Goal: Task Accomplishment & Management: Complete application form

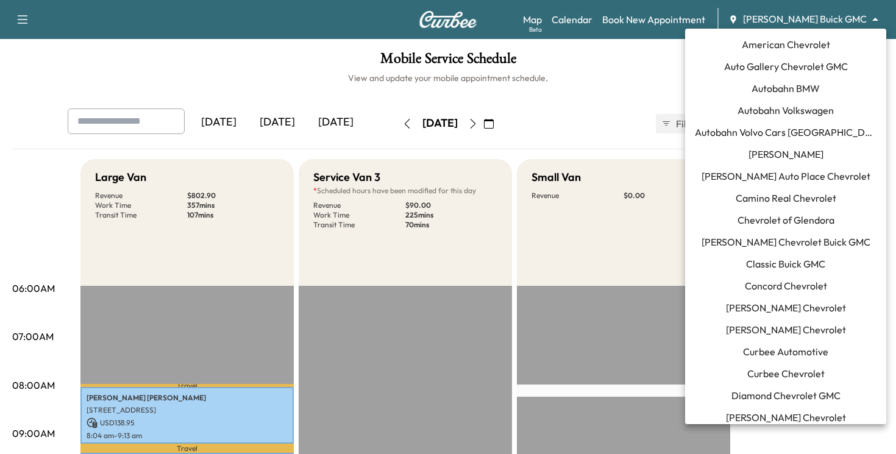
click at [845, 19] on body "Support Log Out Map Beta Calendar Book New Appointment [PERSON_NAME] Buick GMC …" at bounding box center [448, 227] width 896 height 454
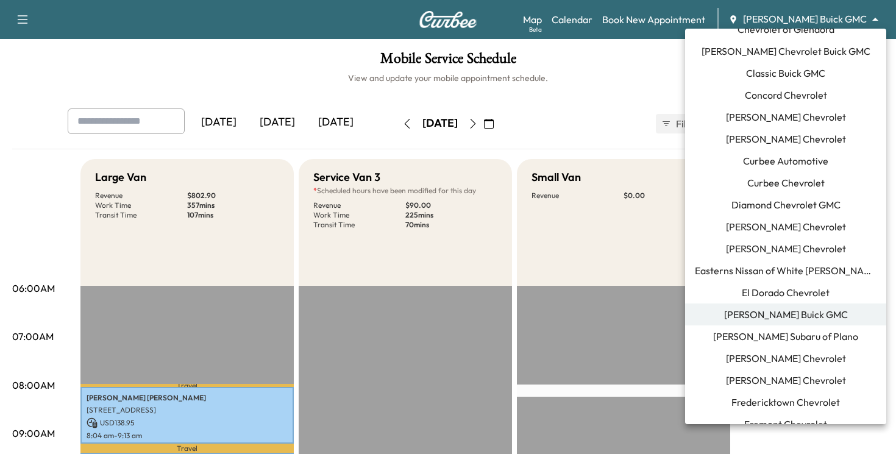
scroll to position [188, 0]
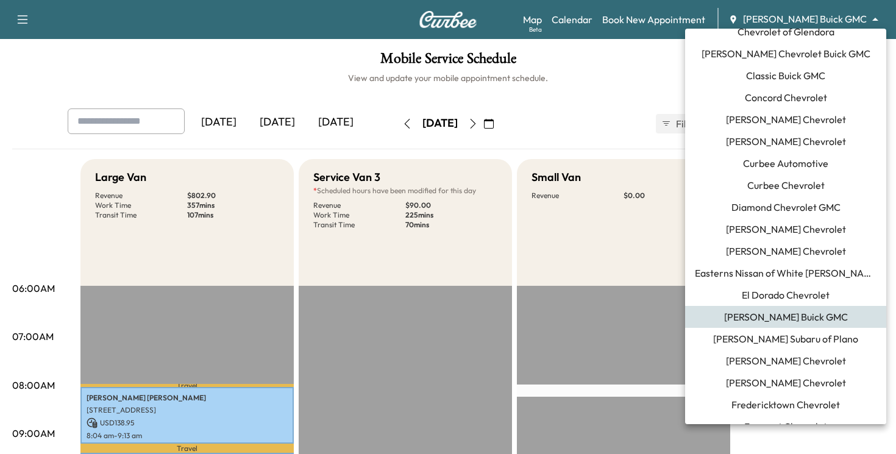
click at [787, 160] on span "Curbee Automotive" at bounding box center [785, 163] width 85 height 15
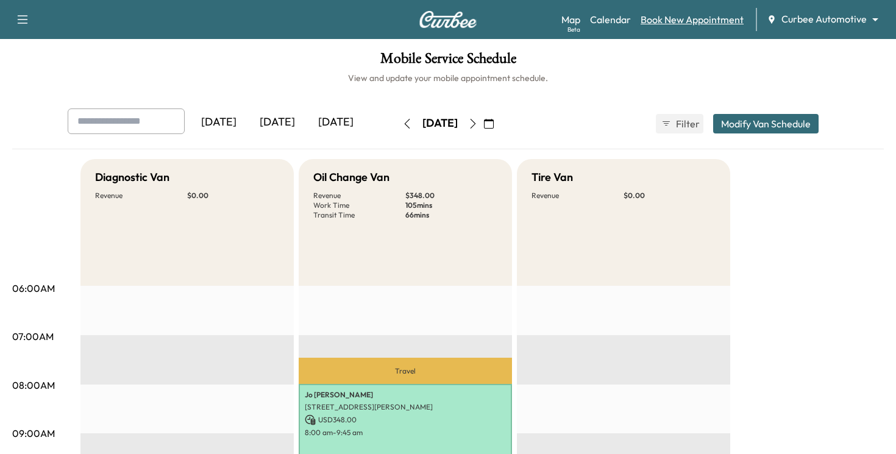
click at [665, 24] on link "Book New Appointment" at bounding box center [692, 19] width 103 height 15
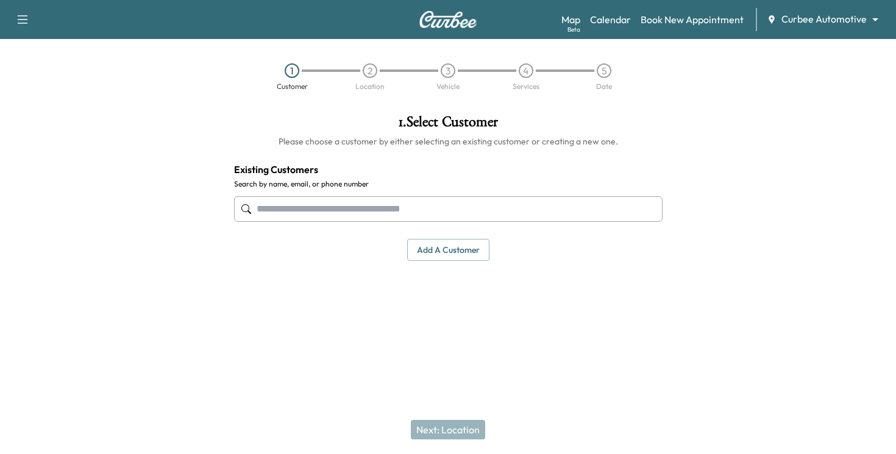
click at [299, 2] on div "Support Log Out Map Beta Calendar Book New Appointment Curbee Automotive ******…" at bounding box center [448, 19] width 896 height 39
click at [356, 204] on input "text" at bounding box center [448, 209] width 429 height 26
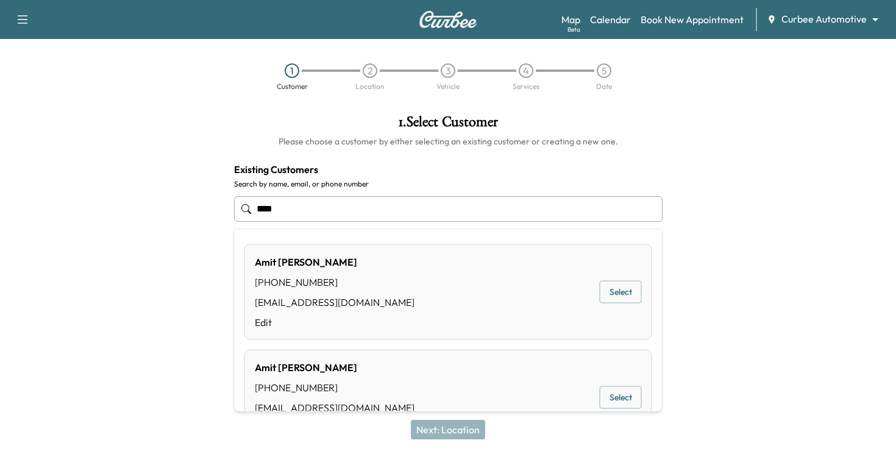
click at [341, 253] on div "[PERSON_NAME] [PHONE_NUMBER] [EMAIL_ADDRESS][DOMAIN_NAME] Edit Select" at bounding box center [449, 293] width 408 height 96
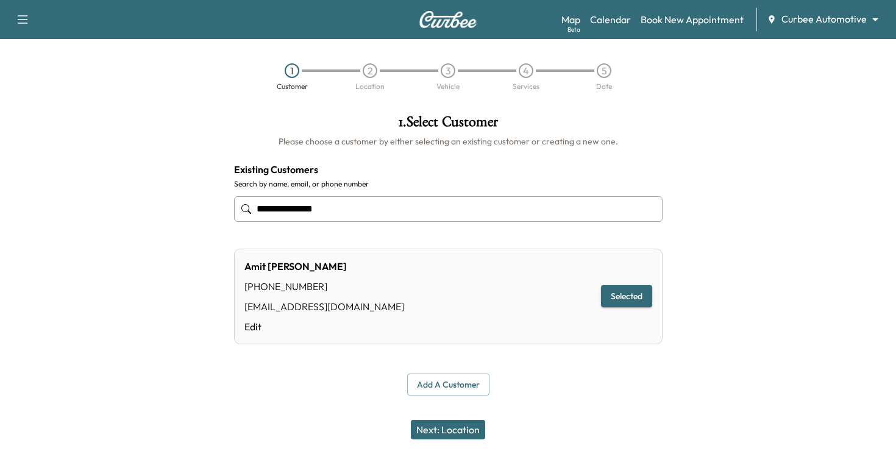
type input "**********"
click at [443, 427] on button "Next: Location" at bounding box center [448, 430] width 74 height 20
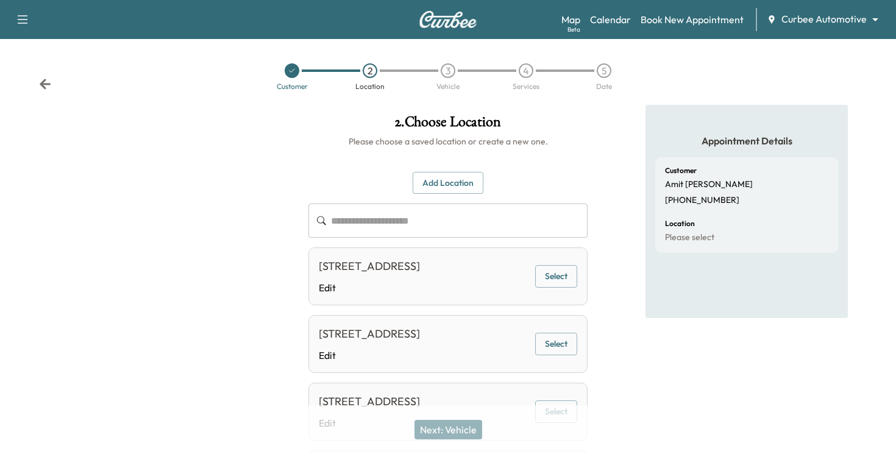
click at [452, 176] on button "Add Location" at bounding box center [448, 183] width 71 height 23
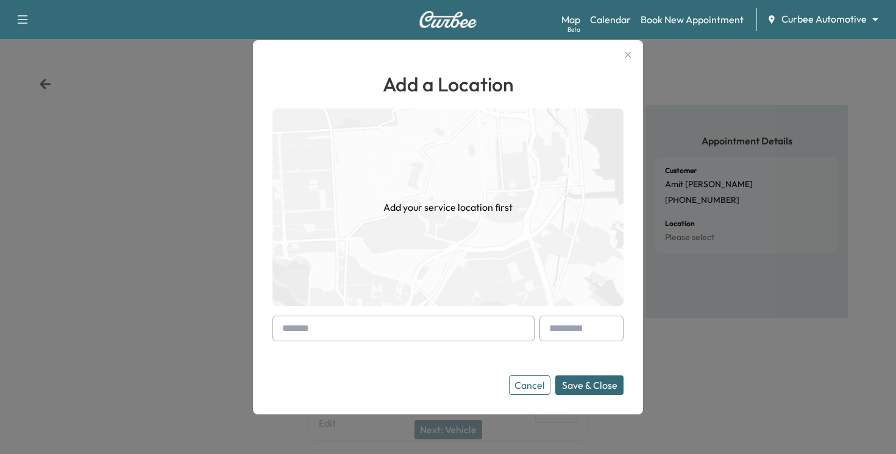
click at [354, 319] on input "text" at bounding box center [404, 329] width 262 height 26
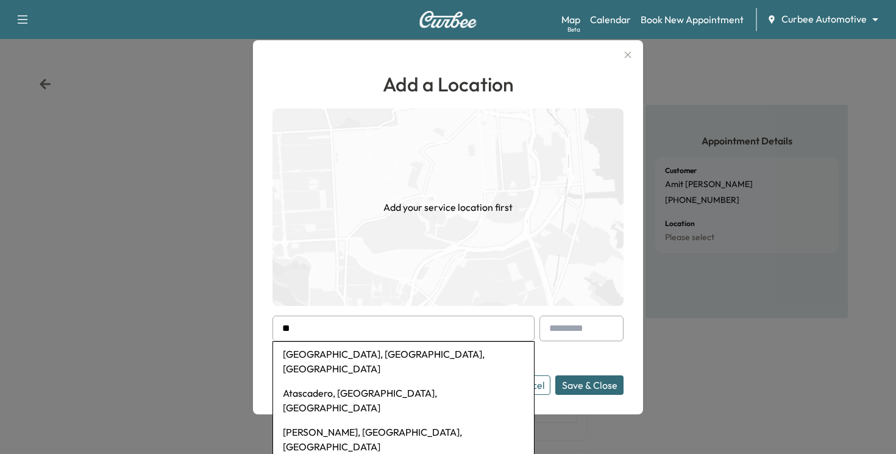
type input "*"
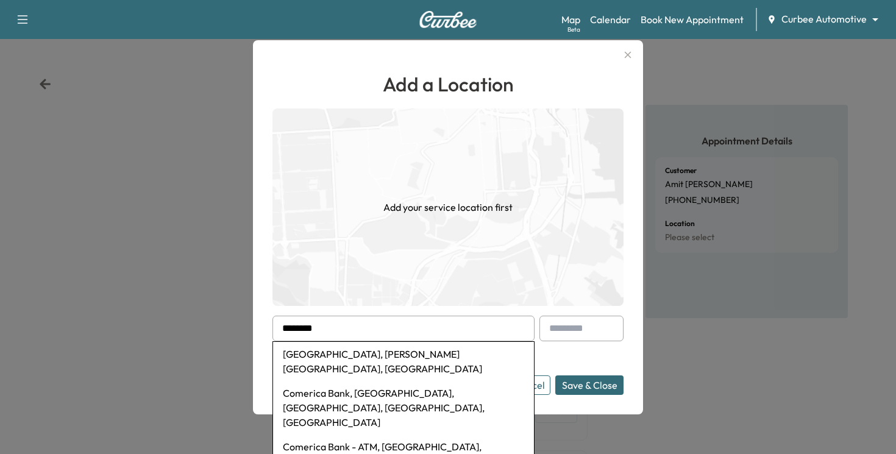
click at [338, 352] on li "[GEOGRAPHIC_DATA], [PERSON_NAME][GEOGRAPHIC_DATA], [GEOGRAPHIC_DATA]" at bounding box center [403, 361] width 261 height 39
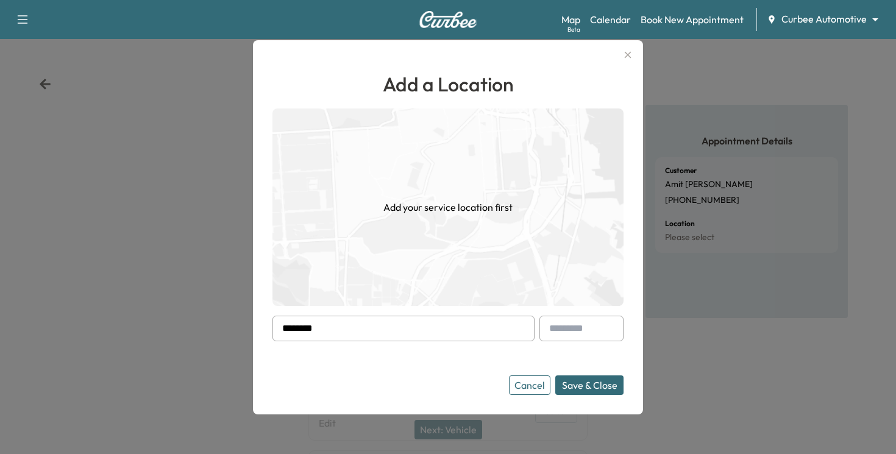
type input "**********"
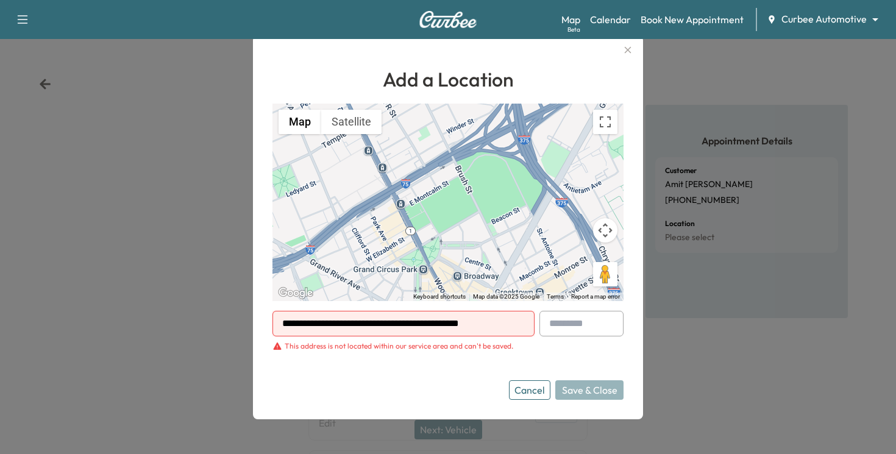
click at [521, 387] on button "Cancel" at bounding box center [529, 390] width 41 height 20
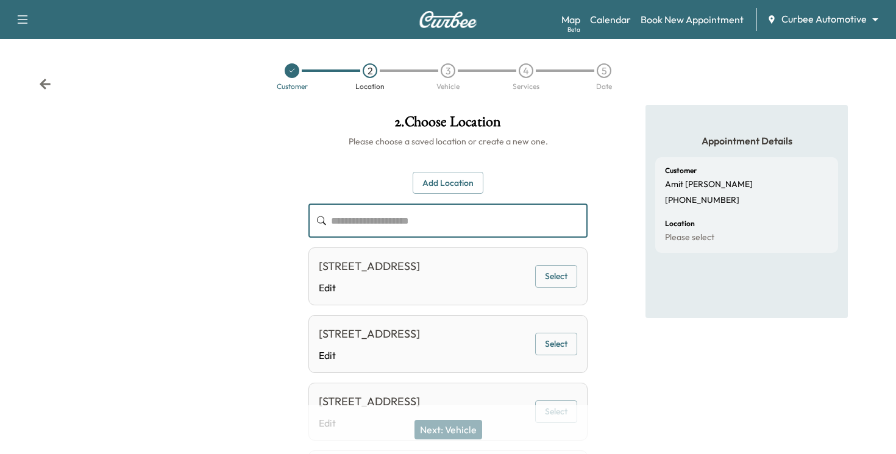
click at [418, 220] on input "text" at bounding box center [459, 221] width 257 height 34
type input "*"
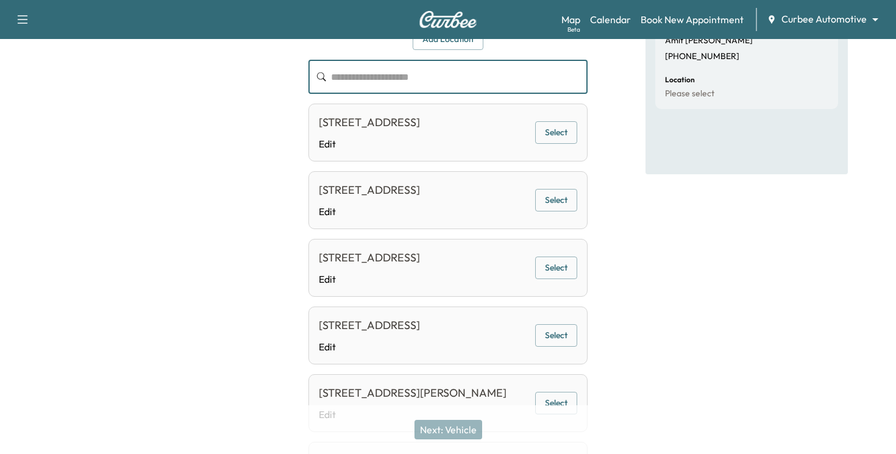
scroll to position [241, 0]
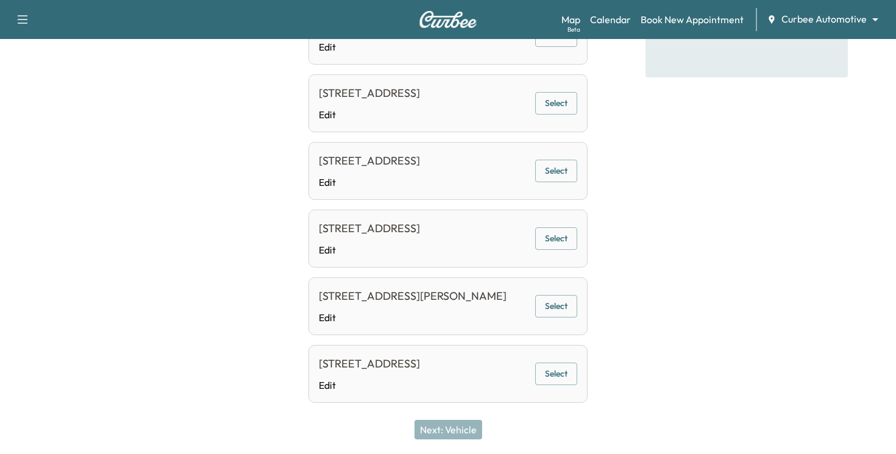
click at [430, 305] on div "[STREET_ADDRESS][PERSON_NAME]" at bounding box center [413, 296] width 188 height 17
click at [560, 318] on button "Select" at bounding box center [556, 306] width 42 height 23
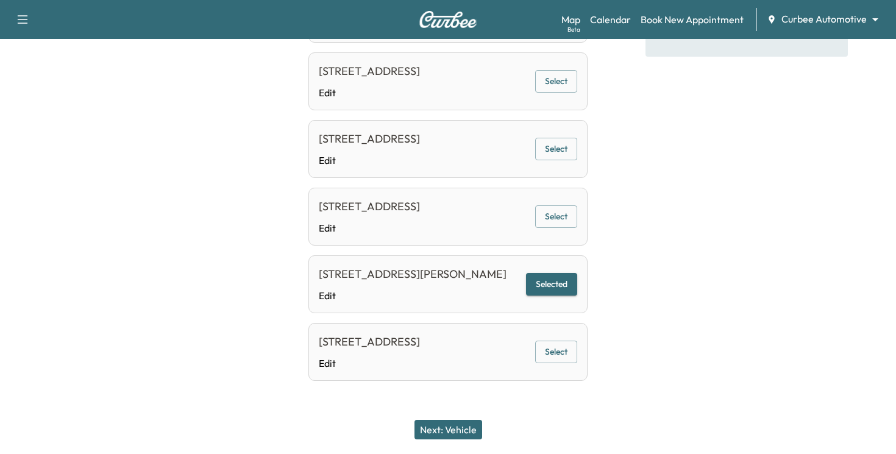
click at [447, 429] on button "Next: Vehicle" at bounding box center [449, 430] width 68 height 20
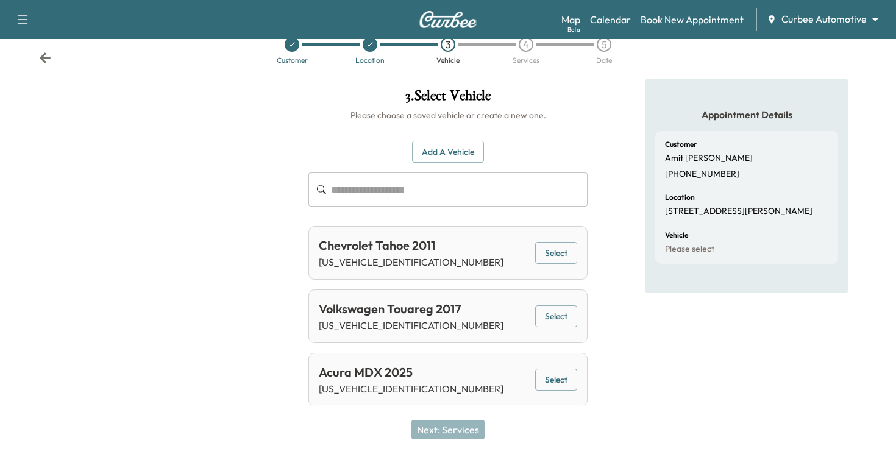
scroll to position [27, 0]
click at [560, 251] on button "Select" at bounding box center [556, 252] width 42 height 23
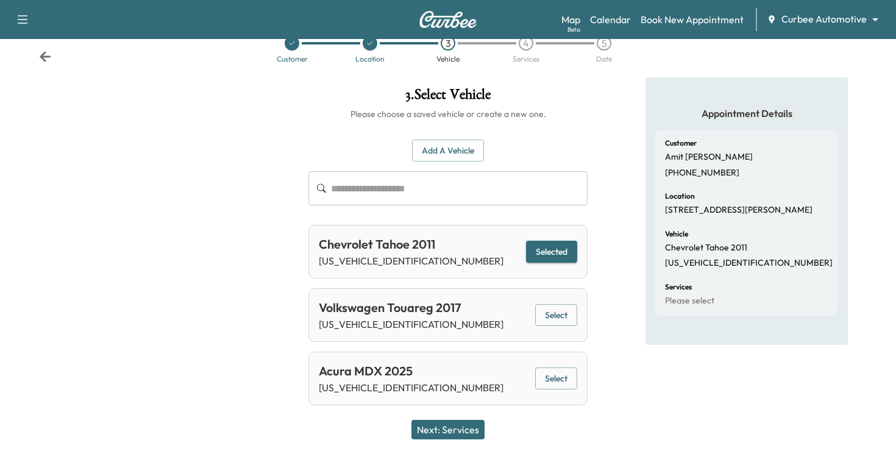
click at [463, 425] on button "Next: Services" at bounding box center [448, 430] width 73 height 20
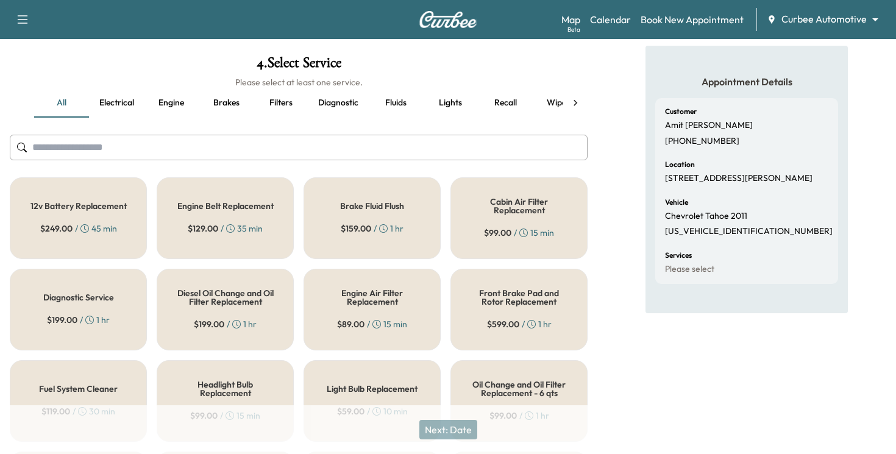
scroll to position [63, 0]
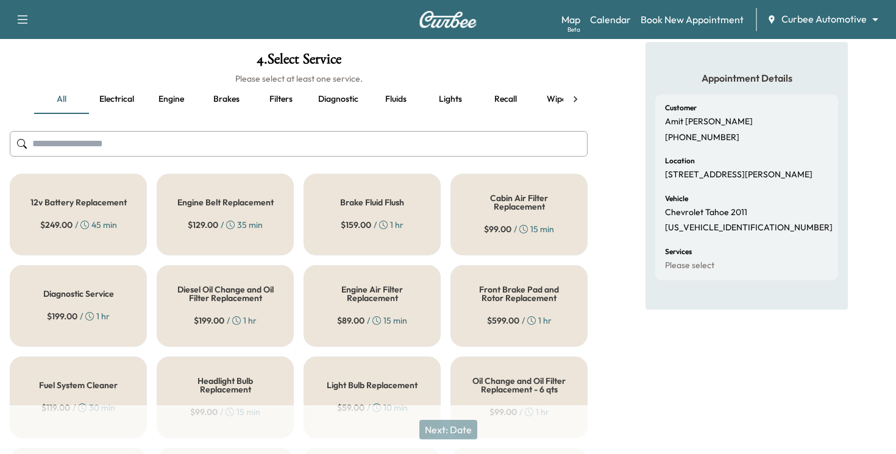
click at [120, 95] on button "Electrical" at bounding box center [116, 99] width 55 height 29
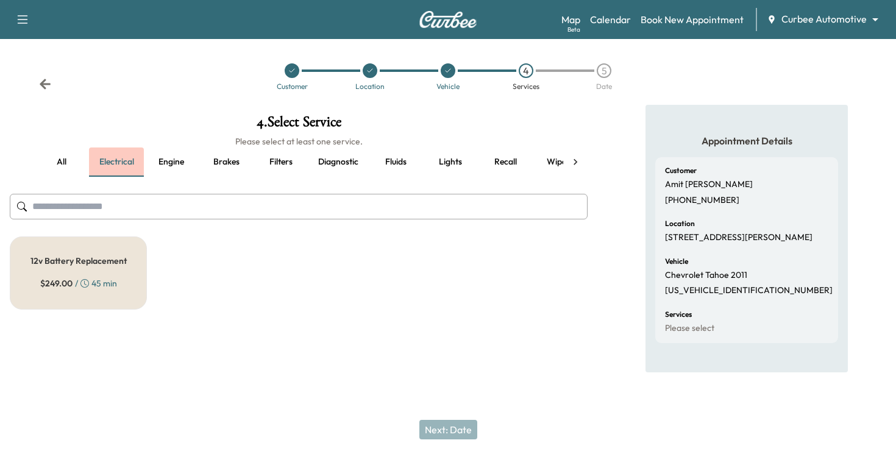
scroll to position [0, 0]
click at [317, 164] on button "Diagnostic" at bounding box center [339, 162] width 60 height 29
click at [141, 271] on div "Diagnostic Service $ 199.00 / 1 hr" at bounding box center [78, 273] width 137 height 73
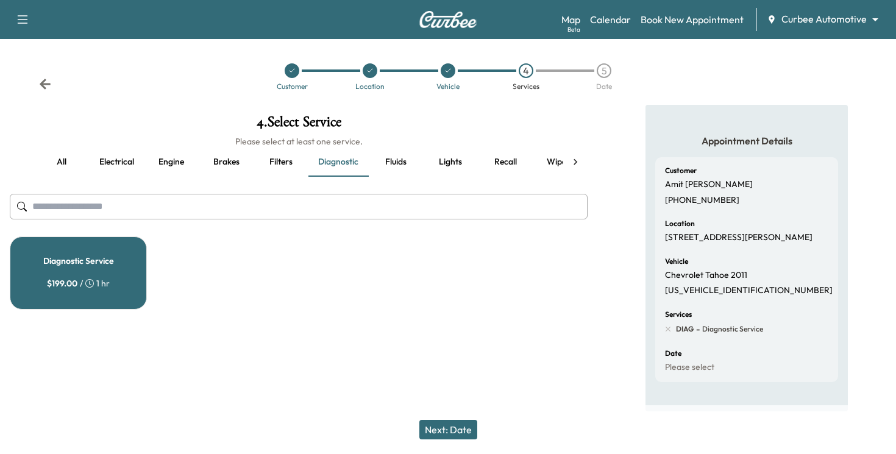
click at [457, 165] on button "Lights" at bounding box center [450, 162] width 55 height 29
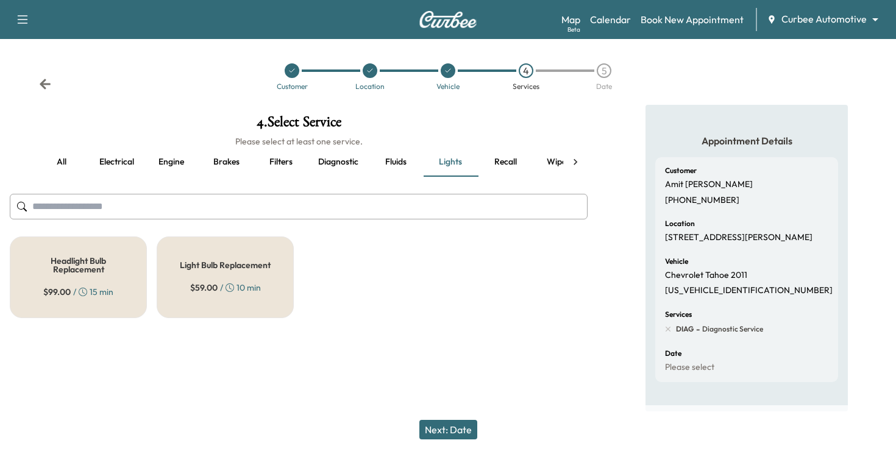
click at [229, 274] on div "Light Bulb Replacement $ 59.00 / 10 min" at bounding box center [225, 278] width 137 height 82
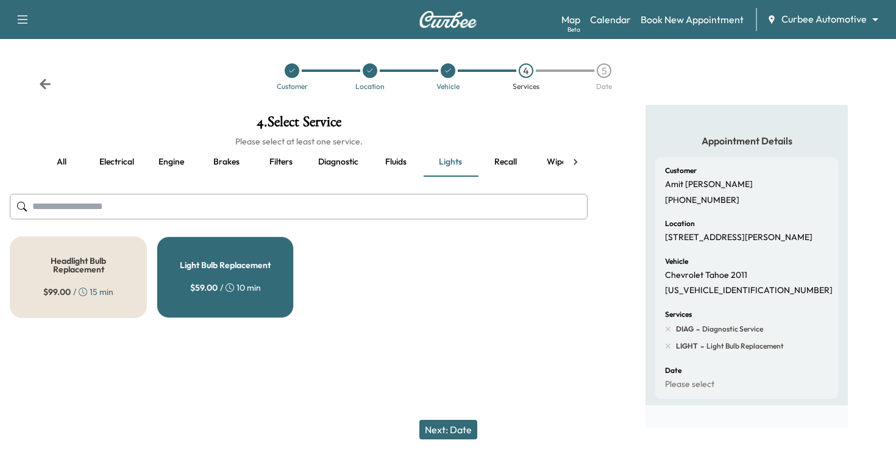
click at [466, 435] on button "Next: Date" at bounding box center [449, 430] width 58 height 20
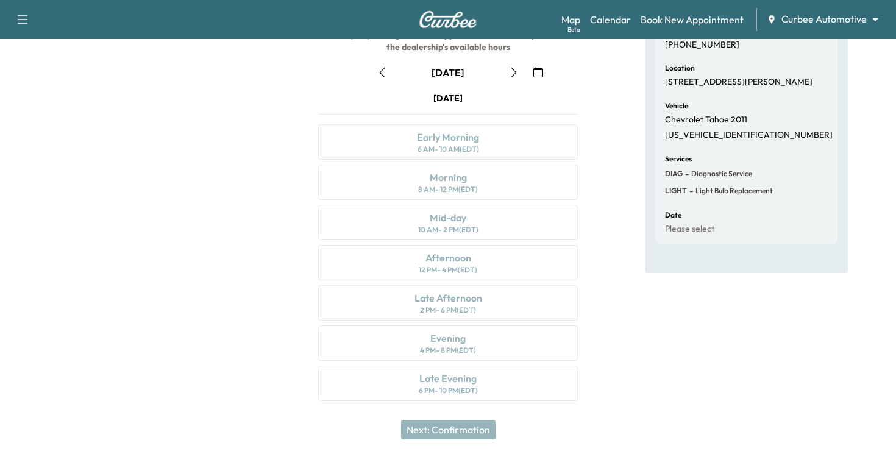
scroll to position [79, 0]
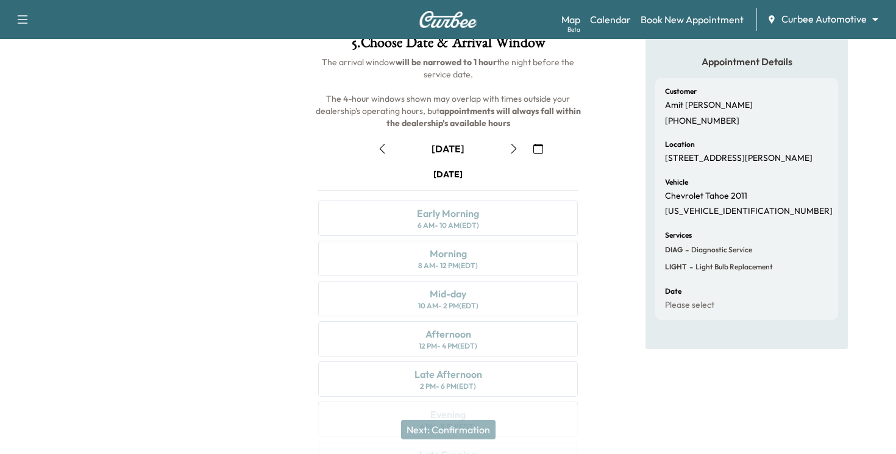
click at [511, 148] on icon "button" at bounding box center [514, 149] width 10 height 10
click at [515, 146] on icon "button" at bounding box center [514, 149] width 5 height 10
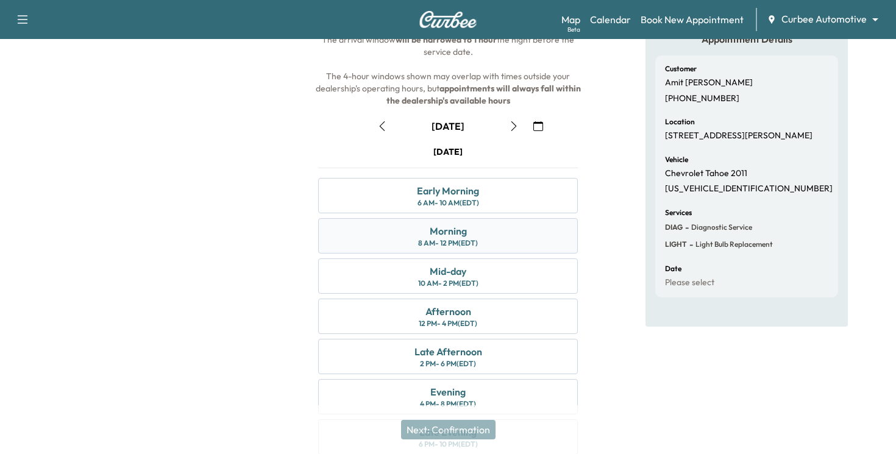
scroll to position [113, 0]
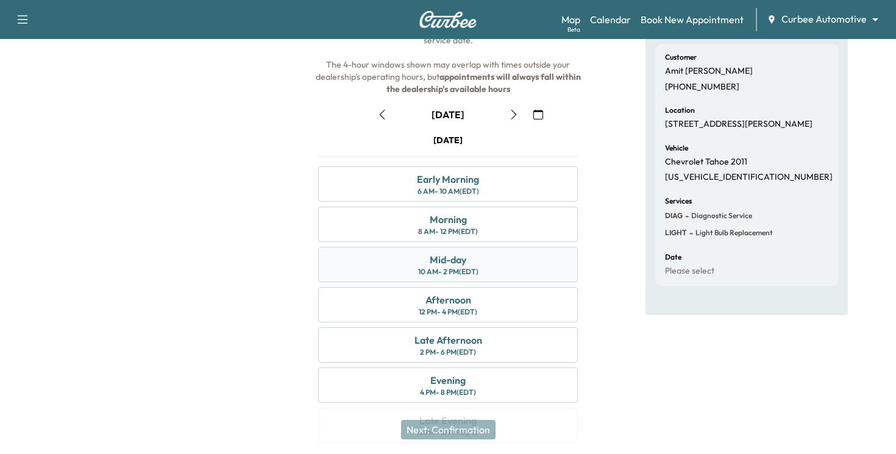
click at [484, 266] on div "Mid-day 10 AM - 2 PM (EDT)" at bounding box center [448, 264] width 260 height 35
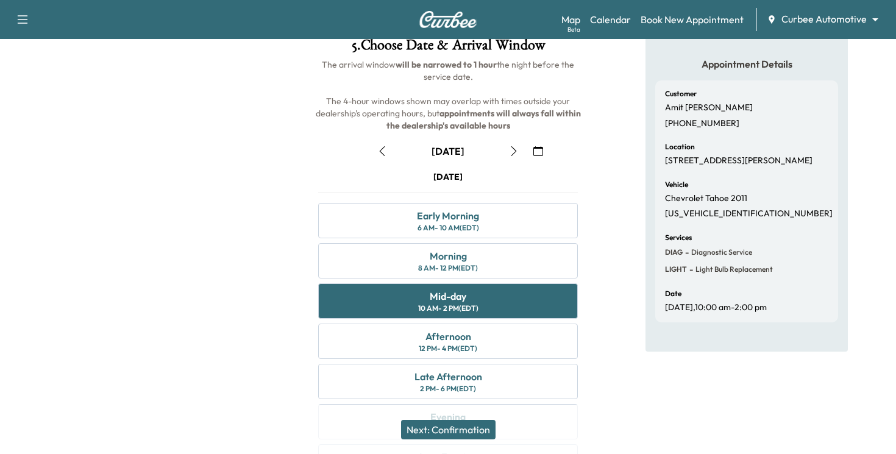
scroll to position [76, 0]
drag, startPoint x: 323, startPoint y: 63, endPoint x: 482, endPoint y: 80, distance: 160.7
click at [482, 80] on h6 "The arrival window will be narrowed to 1 hour the night before the service date…" at bounding box center [448, 95] width 279 height 73
click at [470, 424] on button "Next: Confirmation" at bounding box center [448, 430] width 95 height 20
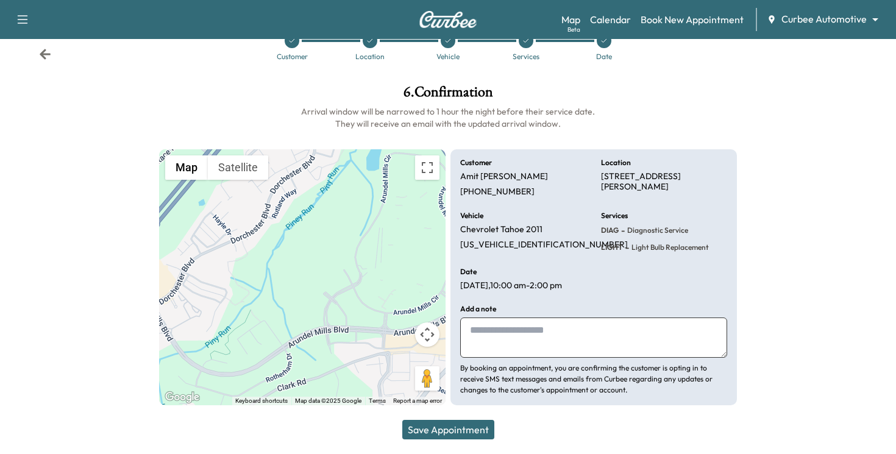
click at [543, 353] on textarea at bounding box center [593, 338] width 267 height 40
type textarea "**********"
click at [483, 429] on button "Save Appointment" at bounding box center [448, 430] width 92 height 20
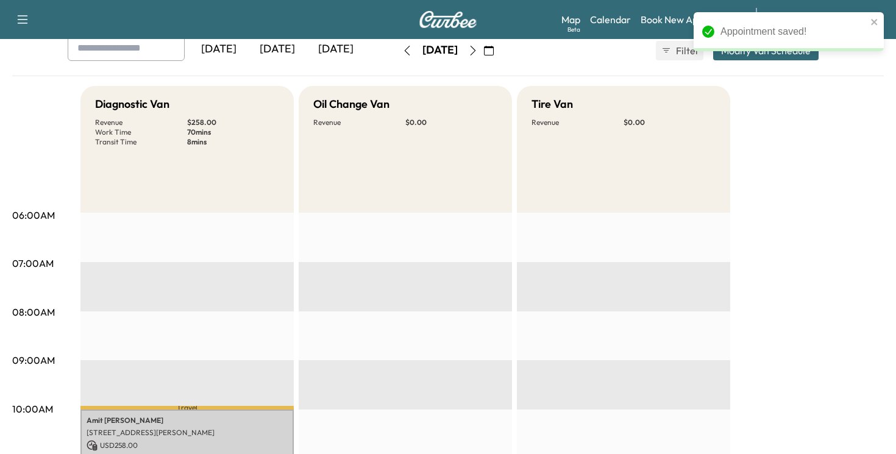
scroll to position [119, 0]
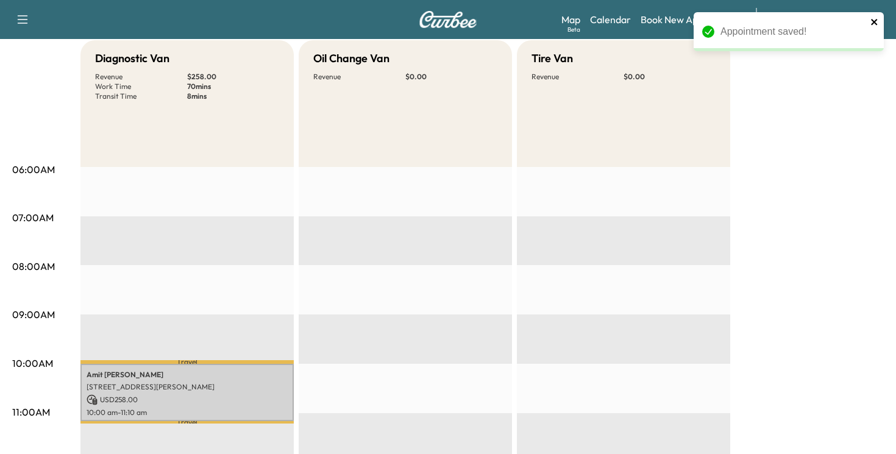
click at [873, 23] on icon "close" at bounding box center [874, 22] width 6 height 6
